Goal: Information Seeking & Learning: Understand process/instructions

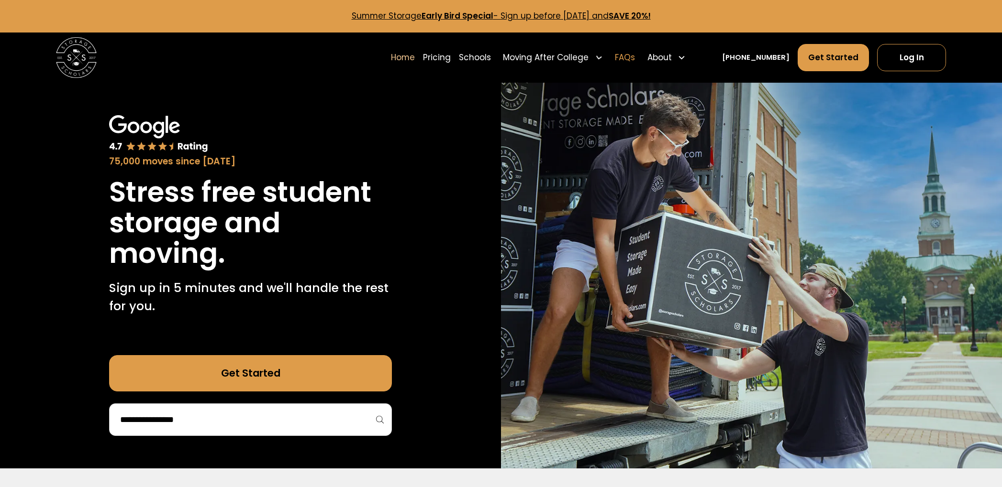
click at [635, 57] on link "FAQs" at bounding box center [625, 58] width 20 height 28
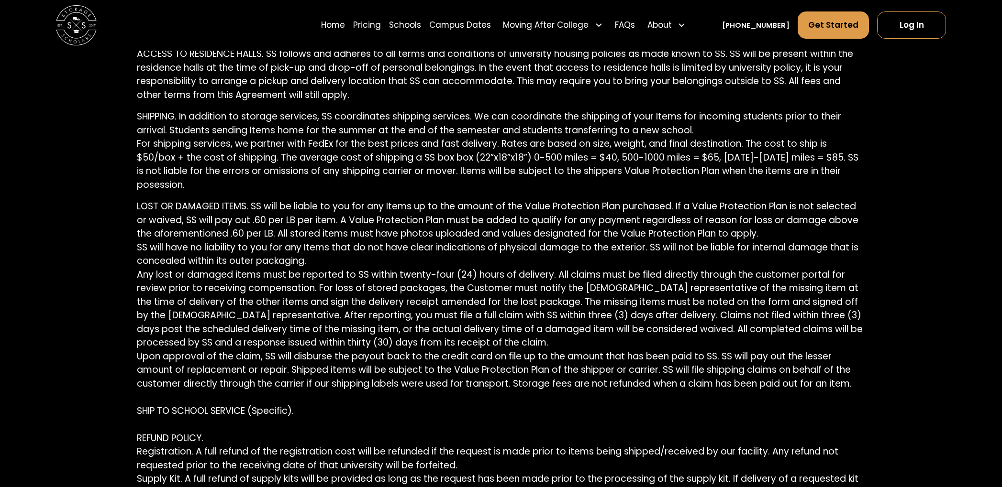
scroll to position [2410, 0]
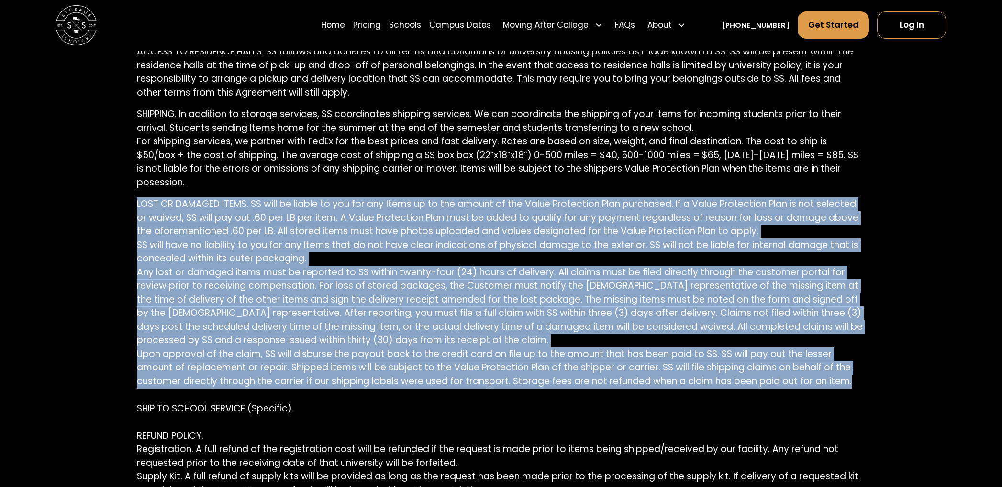
drag, startPoint x: 857, startPoint y: 386, endPoint x: 121, endPoint y: 201, distance: 759.1
copy p "LORE IP DOLORSI AMETC. AD elit se doeius te inc utl etd Magna al en adm veniam …"
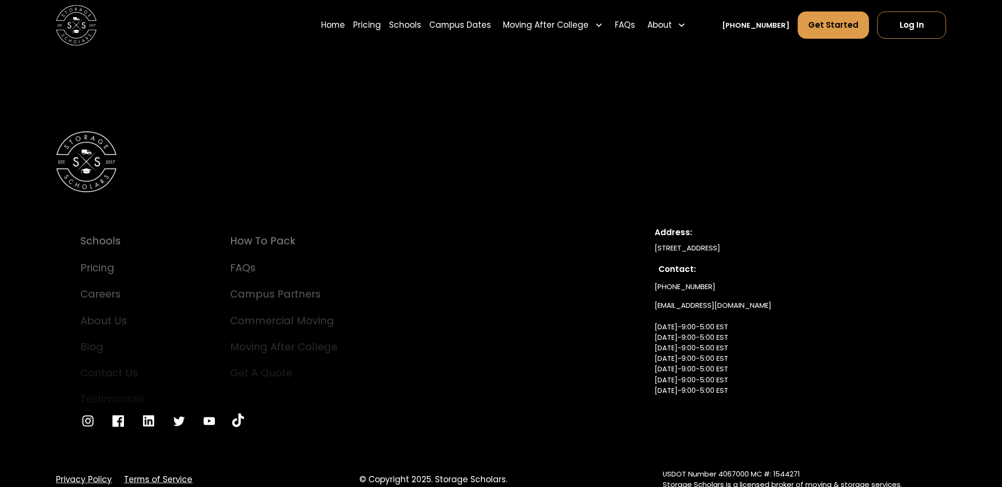
scroll to position [3655, 0]
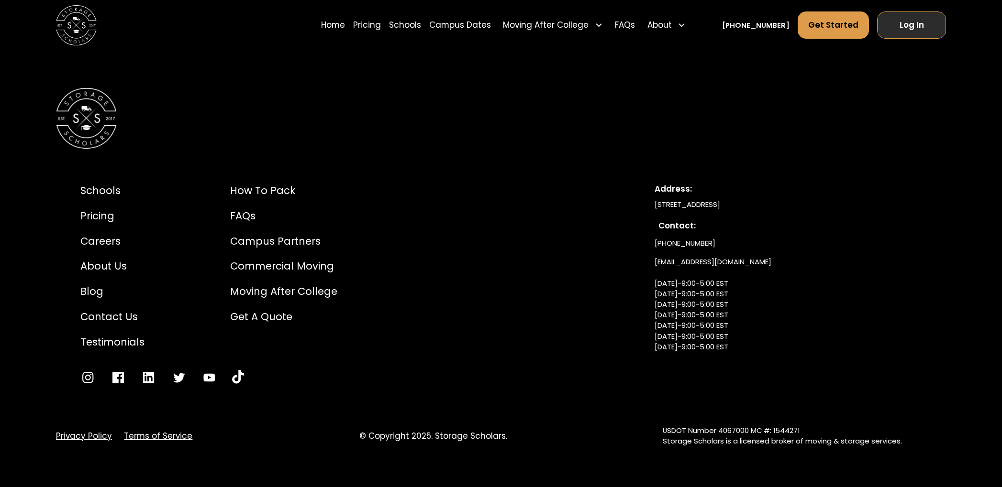
click at [906, 18] on link "Log In" at bounding box center [911, 24] width 69 height 27
